Goal: Task Accomplishment & Management: Use online tool/utility

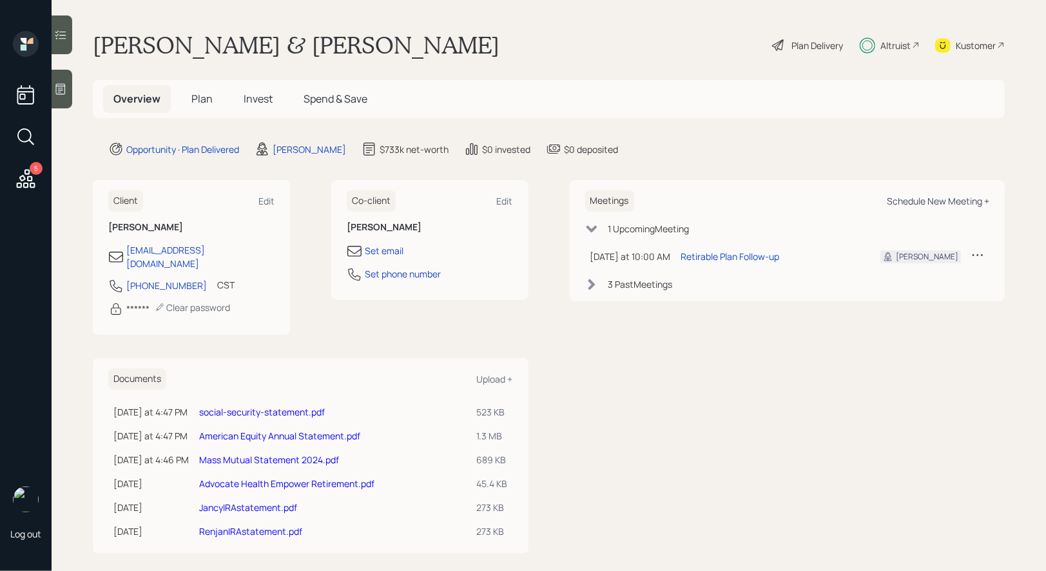
click at [916, 202] on div "Schedule New Meeting +" at bounding box center [938, 201] width 103 height 12
select select "8b79112e-3cfb-44f9-89e7-15267fe946c1"
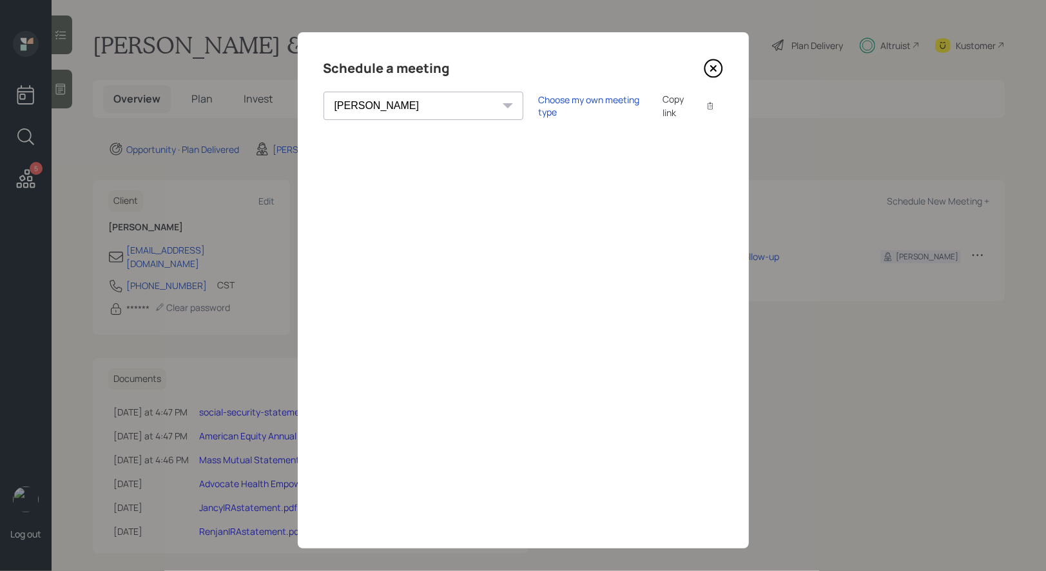
click at [714, 62] on icon at bounding box center [713, 68] width 19 height 19
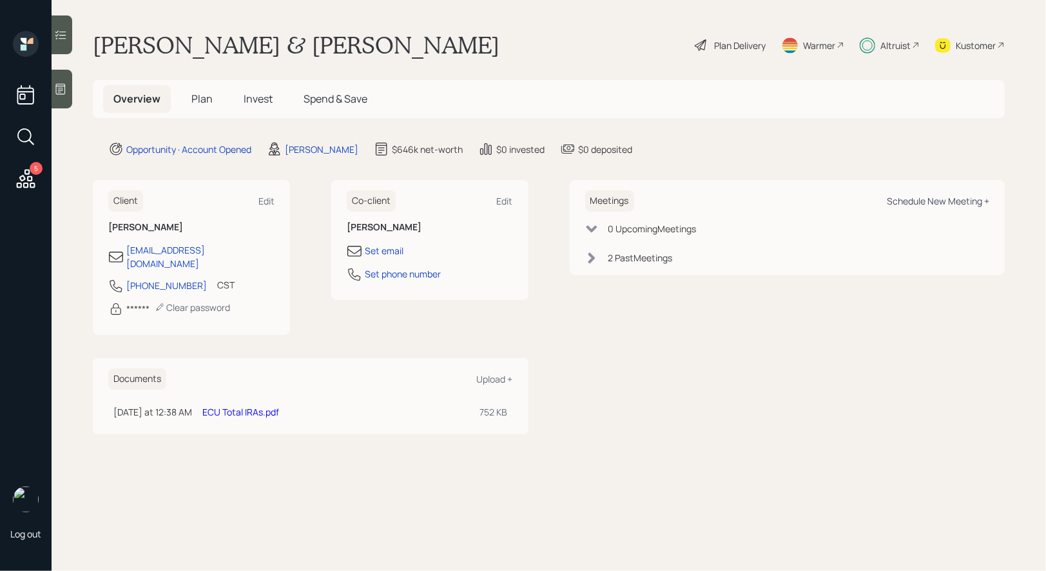
click at [924, 202] on div "Schedule New Meeting +" at bounding box center [938, 201] width 103 height 12
select select "8b79112e-3cfb-44f9-89e7-15267fe946c1"
